Goal: Browse casually

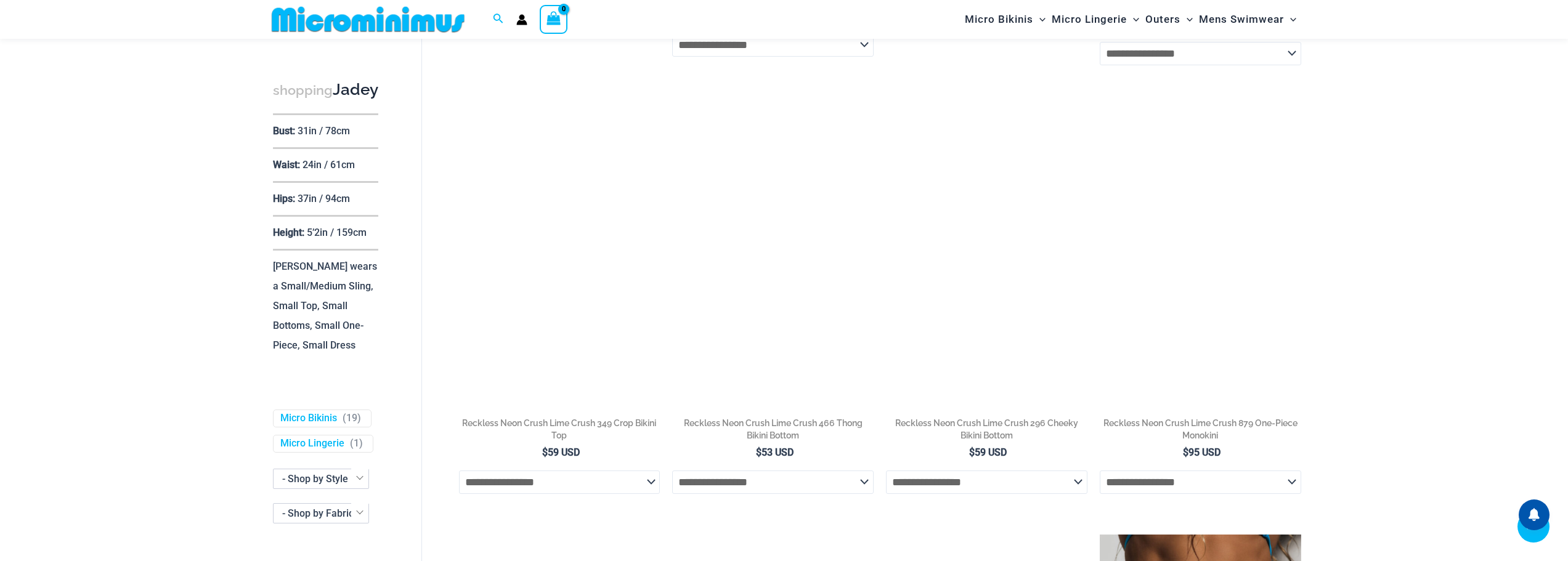
scroll to position [555, 0]
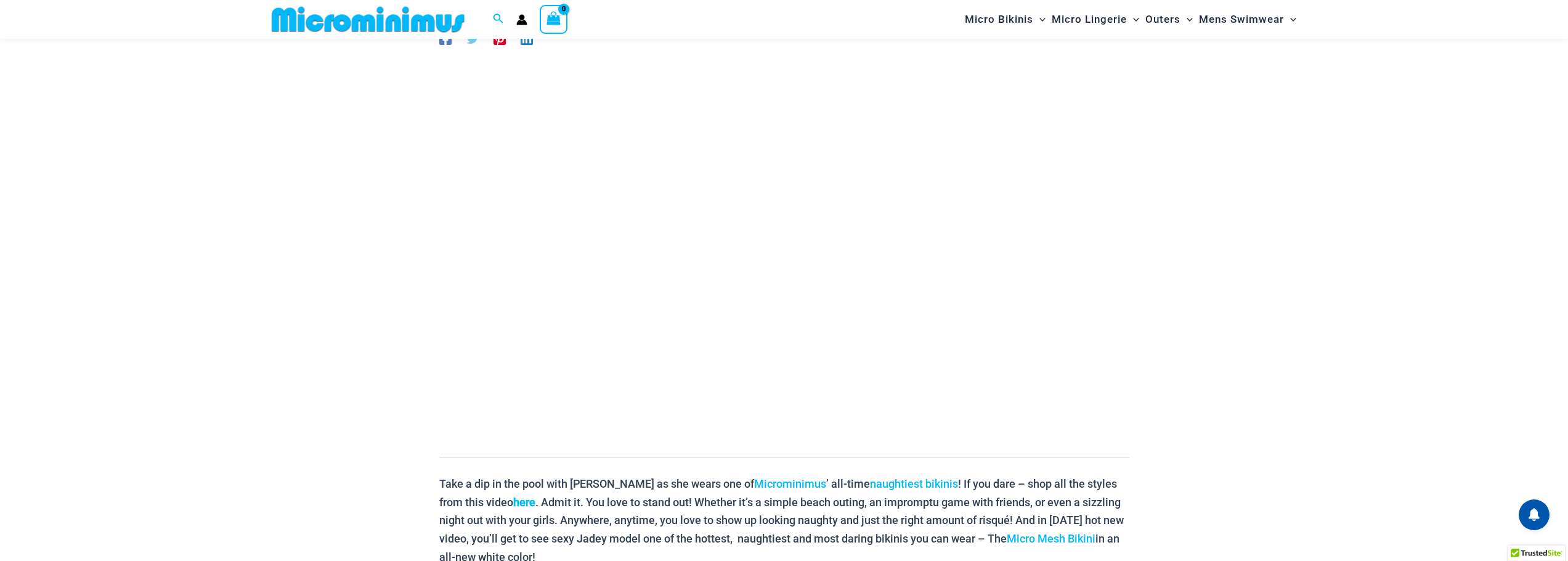
scroll to position [176, 0]
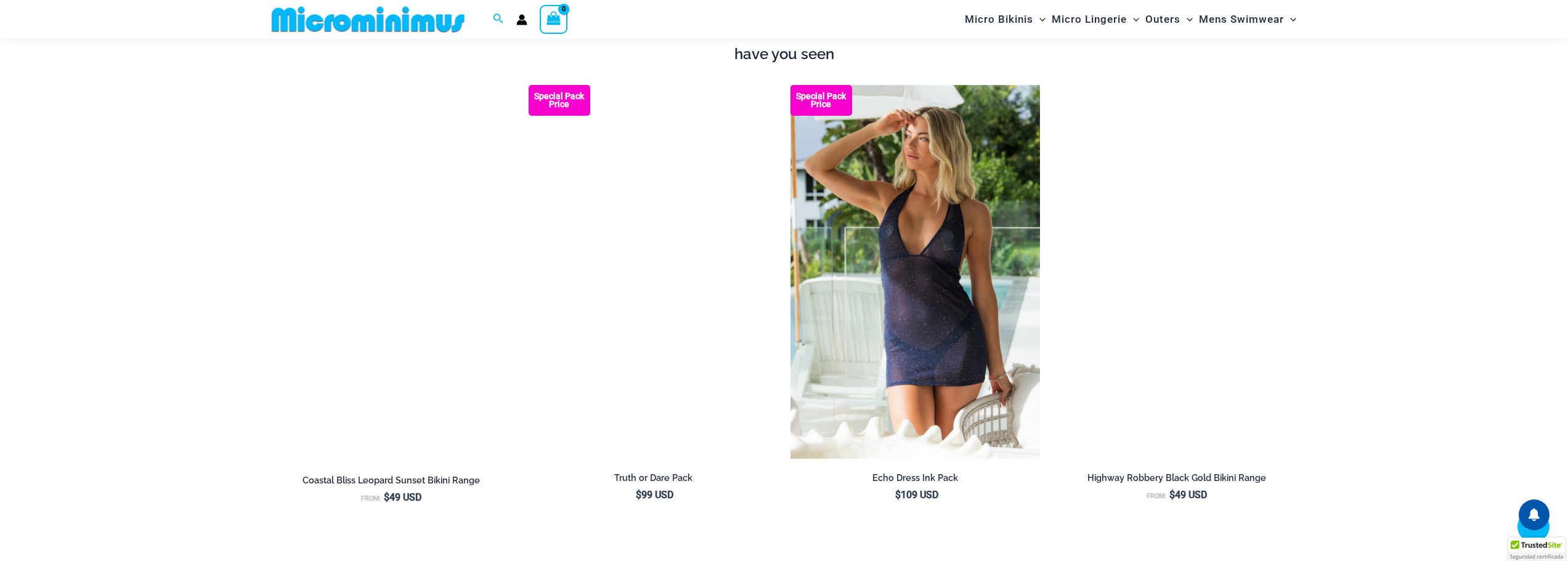
scroll to position [1346, 0]
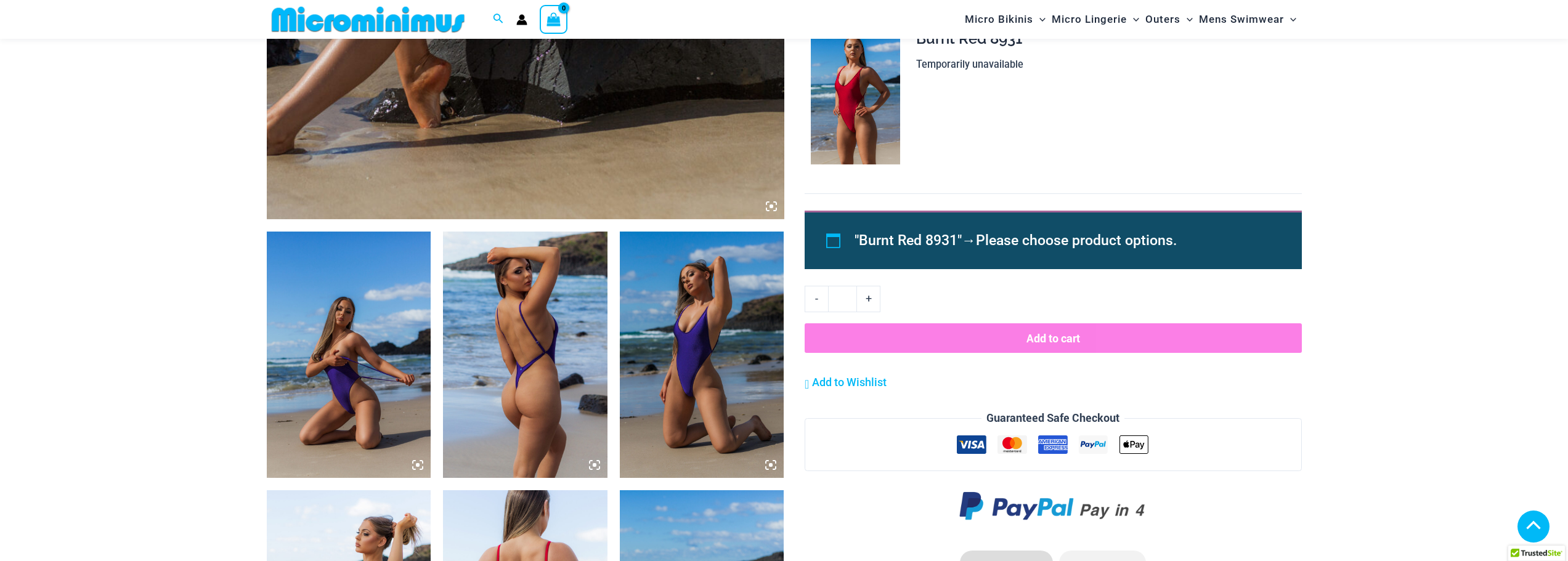
scroll to position [678, 0]
